Goal: Information Seeking & Learning: Check status

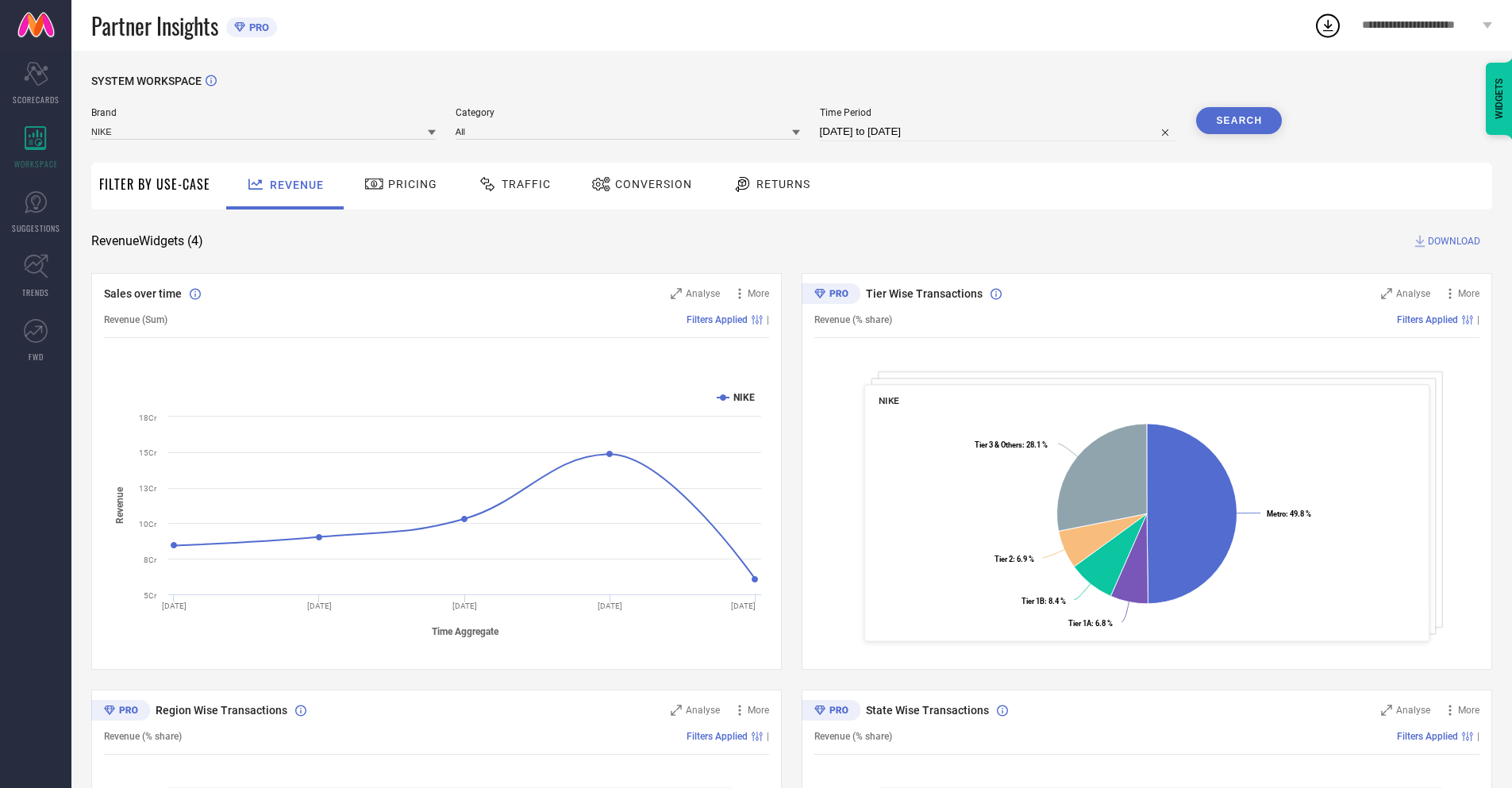
click at [637, 186] on span "Conversion" at bounding box center [653, 184] width 77 height 12
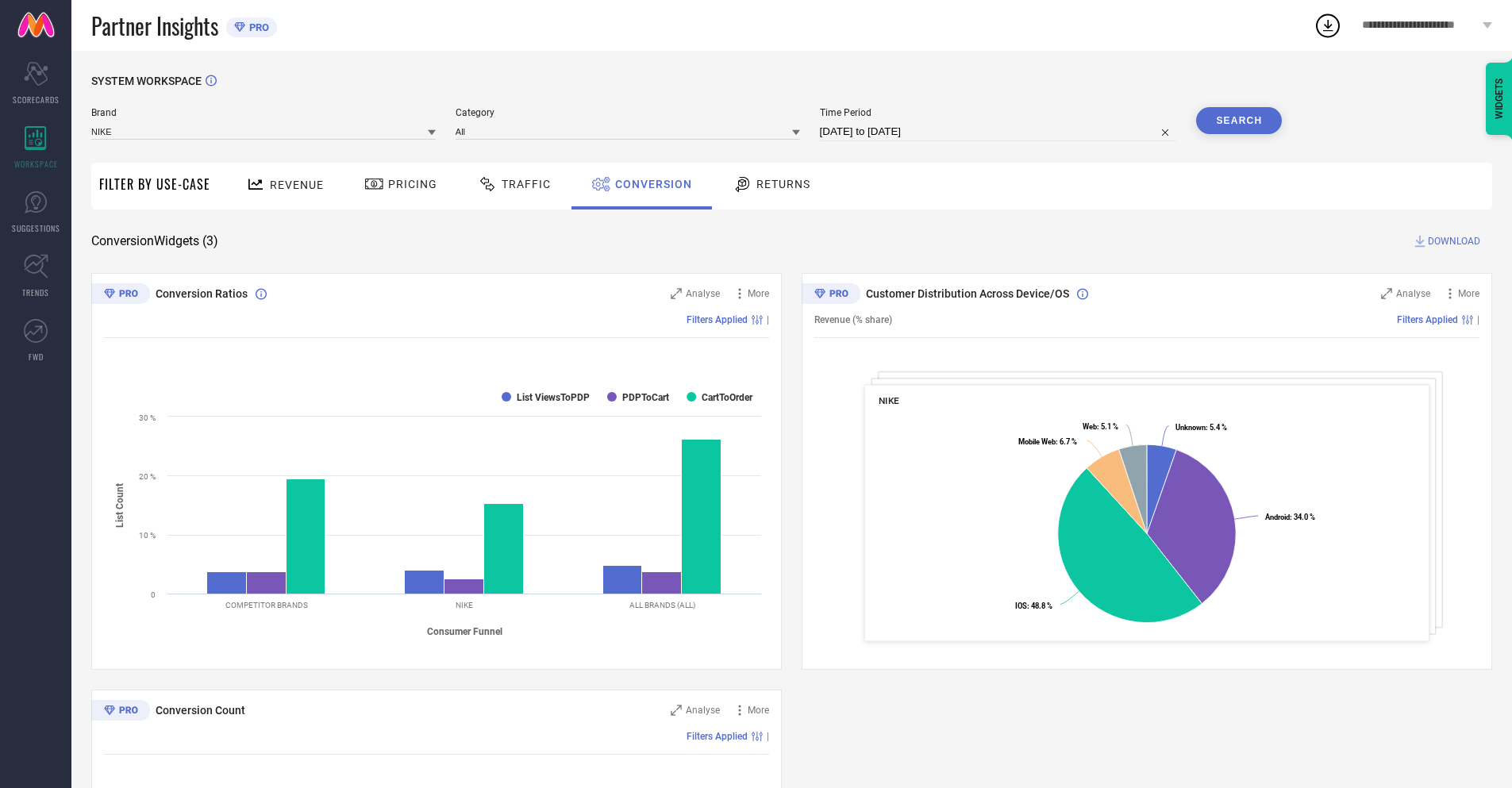
click at [997, 132] on input "[DATE] to [DATE]" at bounding box center [999, 131] width 357 height 19
select select "7"
select select "2025"
select select "8"
select select "2025"
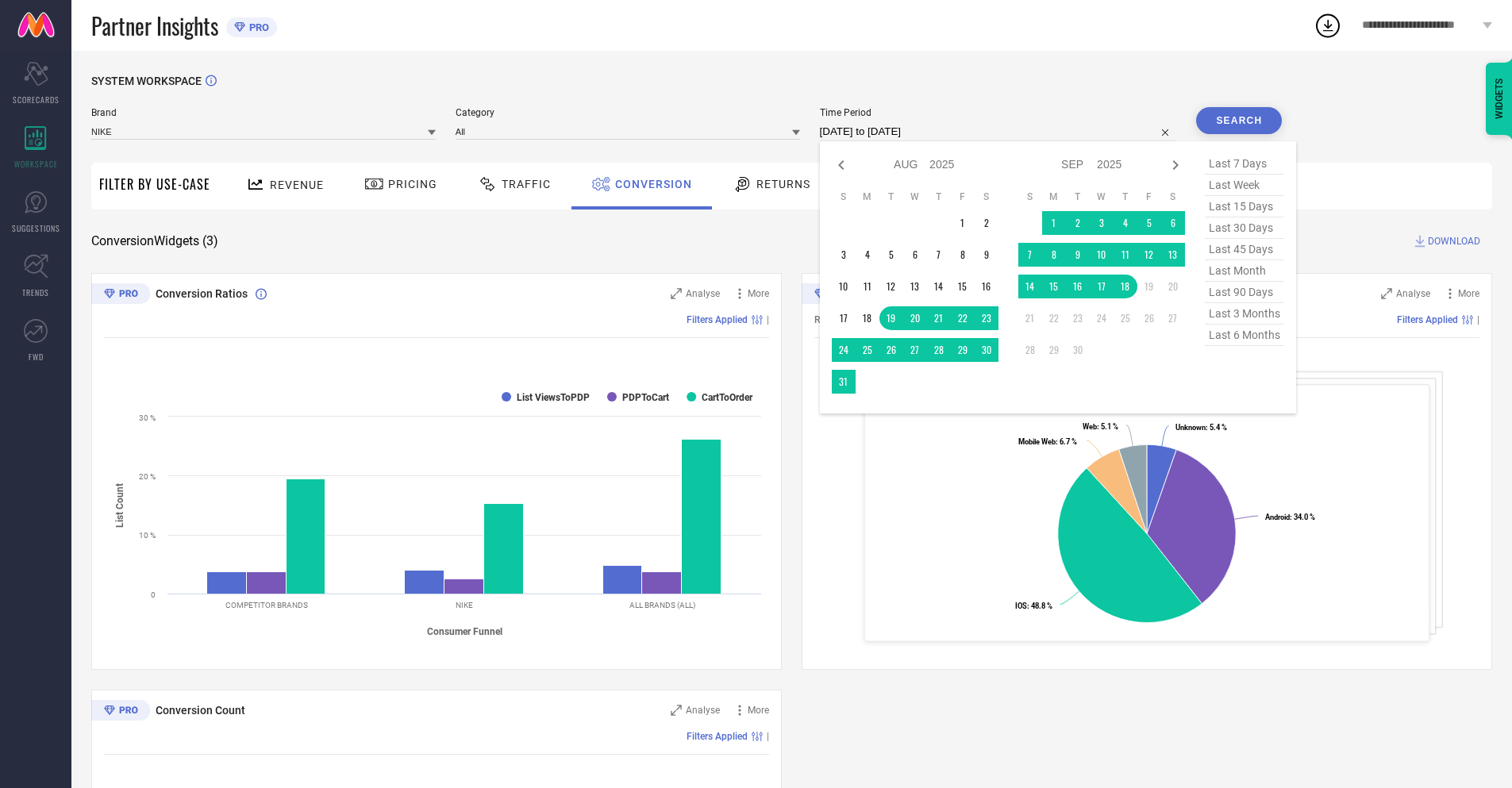
select select "8"
select select "2025"
select select "9"
select select "2025"
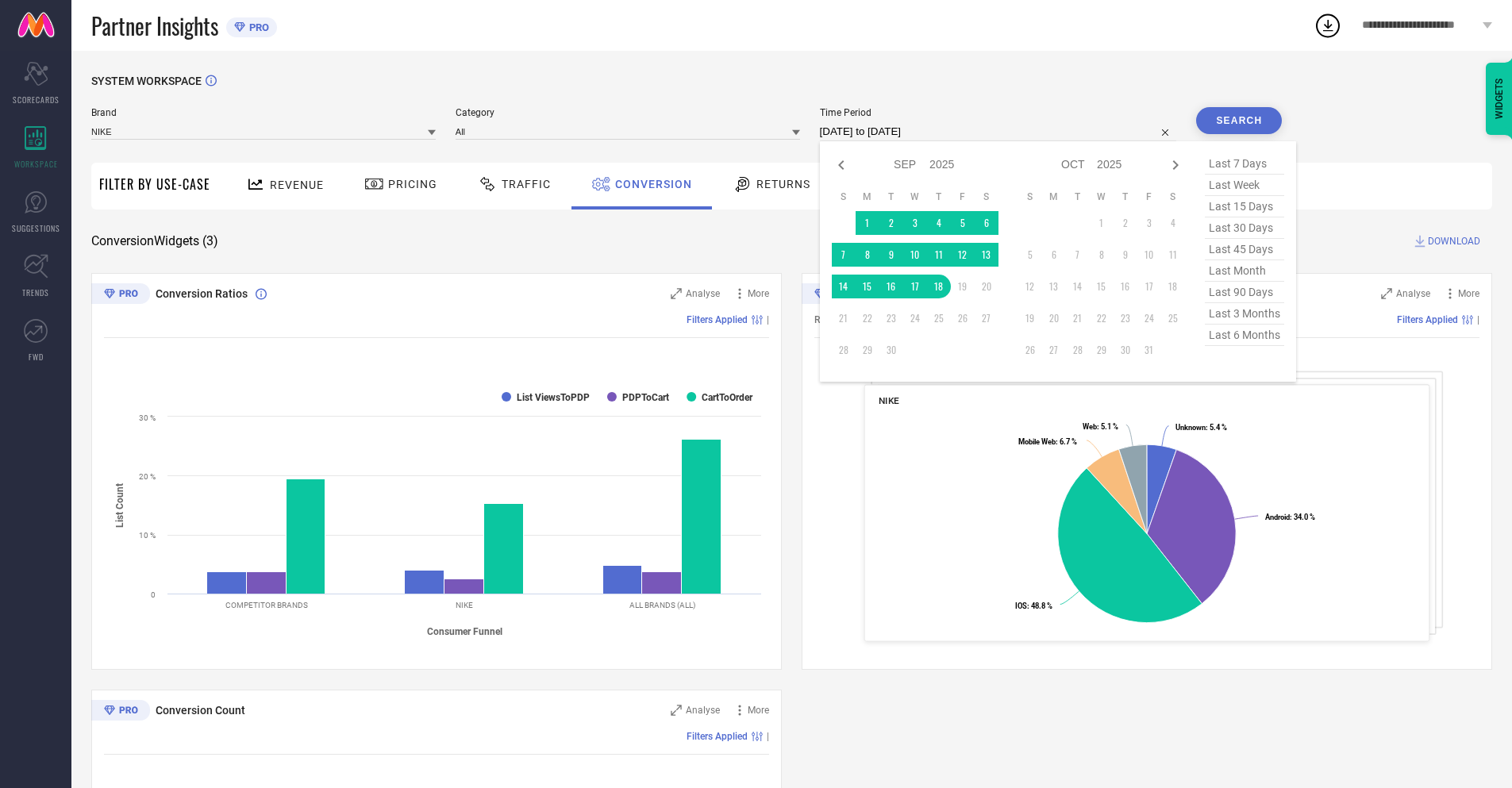
click at [936, 286] on td "18" at bounding box center [939, 286] width 24 height 24
type input "[DATE] to [DATE]"
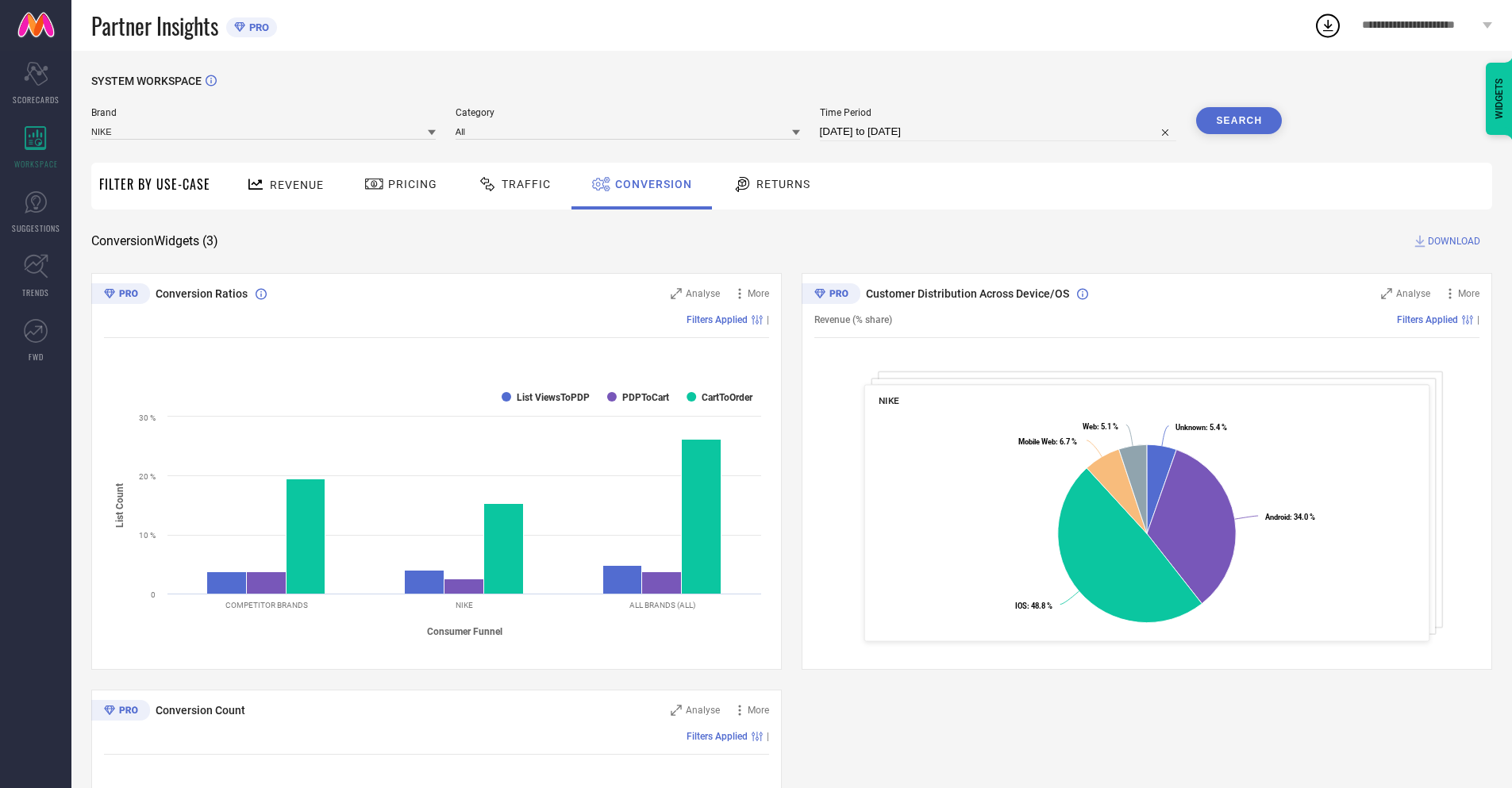
click at [1239, 120] on button "Search" at bounding box center [1239, 120] width 86 height 27
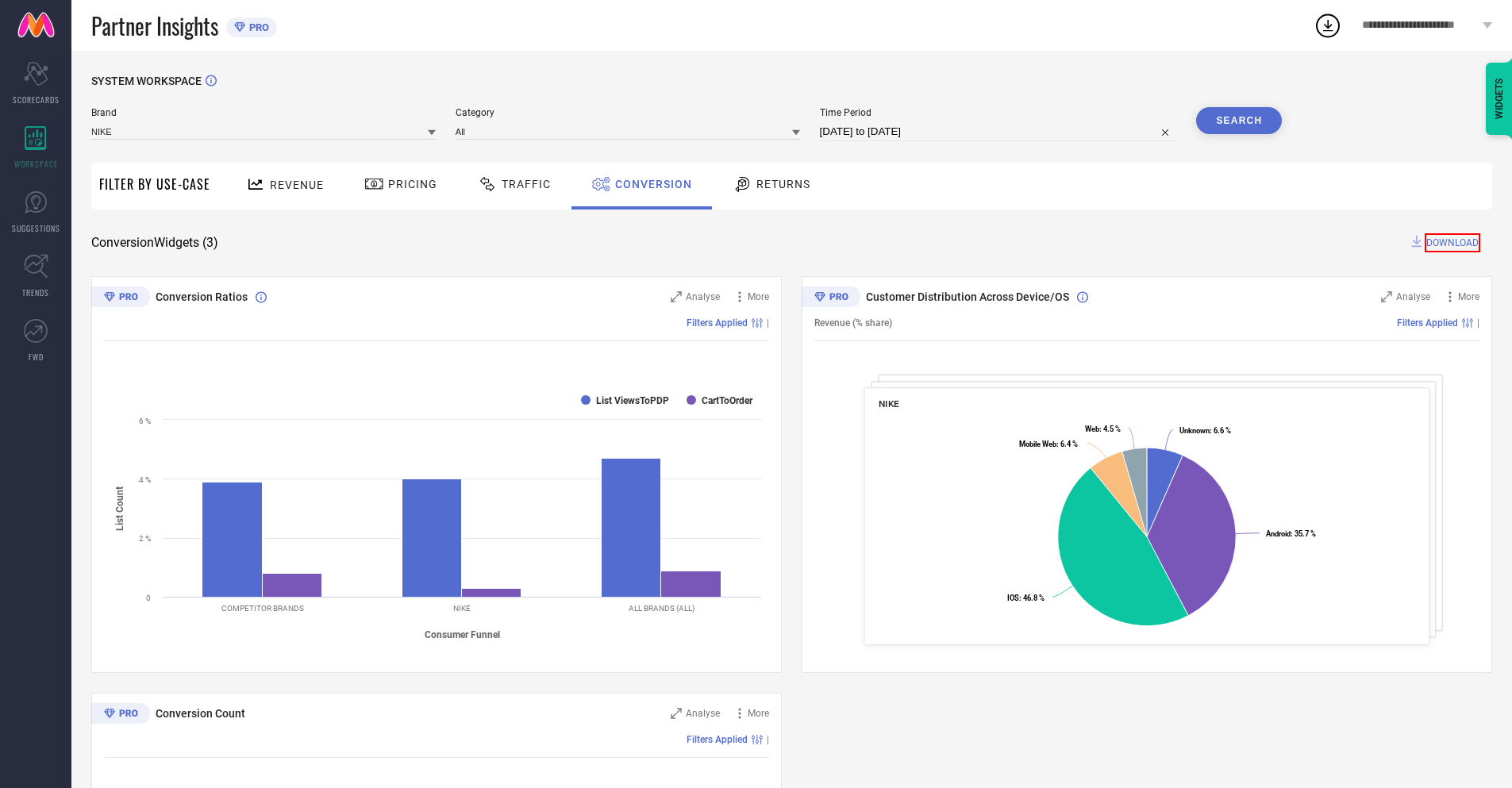
click at [1454, 242] on span "DOWNLOAD" at bounding box center [1452, 242] width 56 height 19
